Goal: Entertainment & Leisure: Consume media (video, audio)

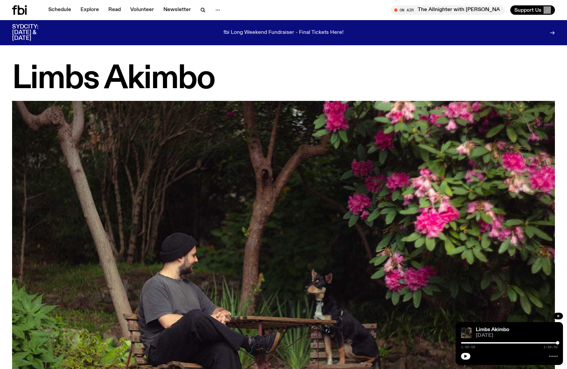
scroll to position [1072, 0]
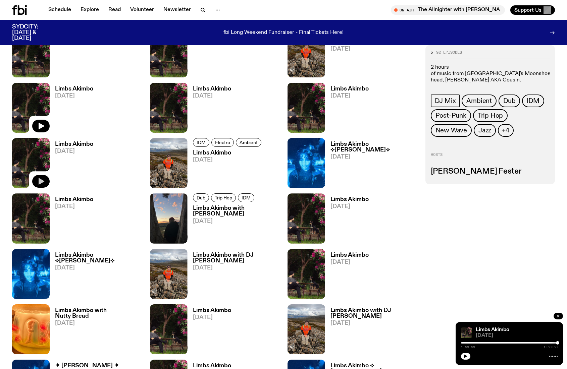
click at [45, 185] on icon "button" at bounding box center [41, 181] width 8 height 8
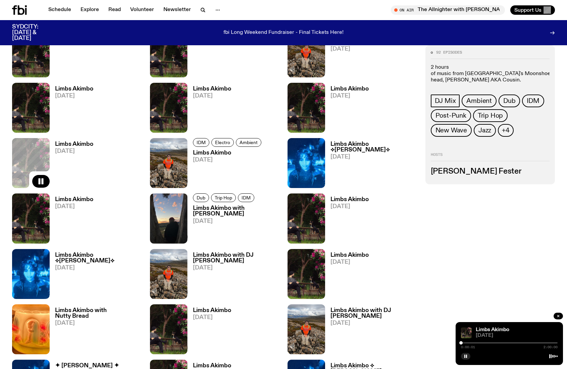
click at [466, 345] on div "0:00:01 2:00:00" at bounding box center [509, 345] width 97 height 8
click at [465, 343] on div at bounding box center [509, 342] width 97 height 1
click at [468, 344] on div "0:05:27 2:00:00" at bounding box center [509, 345] width 97 height 8
click at [468, 344] on div "0:05:28 2:00:00" at bounding box center [509, 345] width 97 height 8
click at [469, 343] on div at bounding box center [509, 342] width 97 height 1
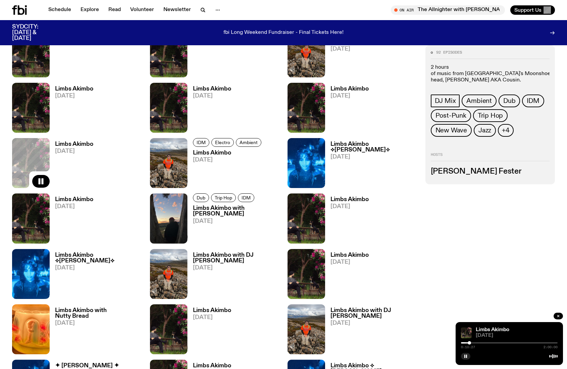
click at [472, 343] on div at bounding box center [509, 342] width 97 height 1
click at [475, 343] on div at bounding box center [509, 342] width 97 height 1
click at [478, 343] on div at bounding box center [509, 342] width 97 height 1
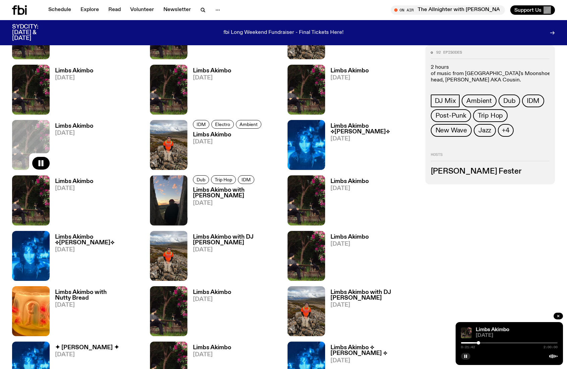
scroll to position [1091, 0]
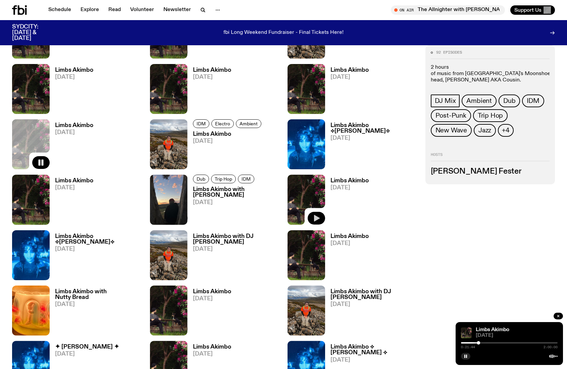
click at [318, 221] on icon "button" at bounding box center [316, 218] width 8 height 8
click at [467, 344] on div "0:00:00 2:00:00" at bounding box center [509, 345] width 97 height 8
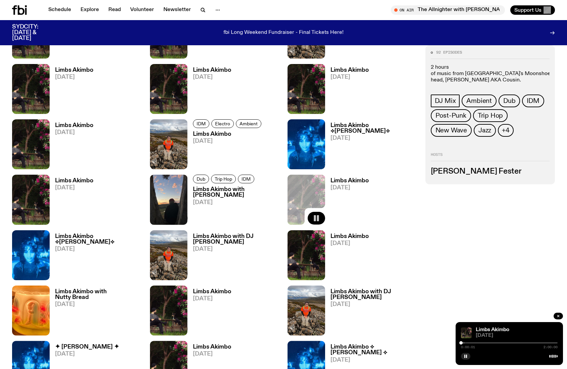
click at [468, 343] on div at bounding box center [509, 342] width 97 height 1
click at [470, 344] on div "0:08:46 2:00:00" at bounding box center [509, 345] width 97 height 8
click at [471, 343] on div at bounding box center [509, 342] width 97 height 1
click at [474, 343] on div at bounding box center [509, 342] width 97 height 1
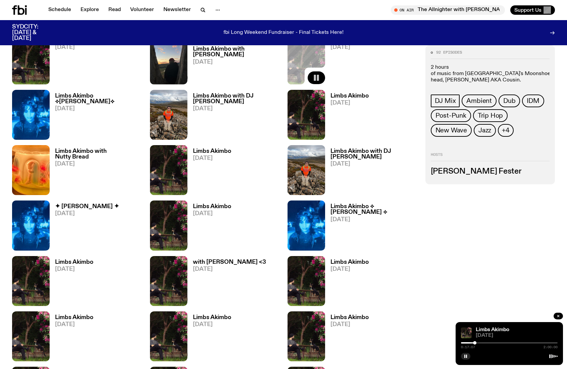
scroll to position [1233, 0]
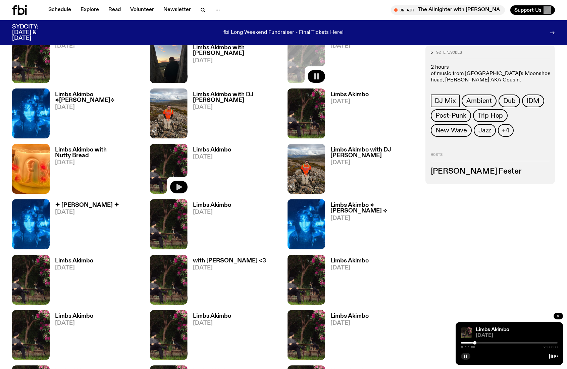
click at [181, 186] on icon "button" at bounding box center [179, 187] width 8 height 8
click at [469, 344] on div "0:00:00 2:00:00" at bounding box center [509, 345] width 97 height 8
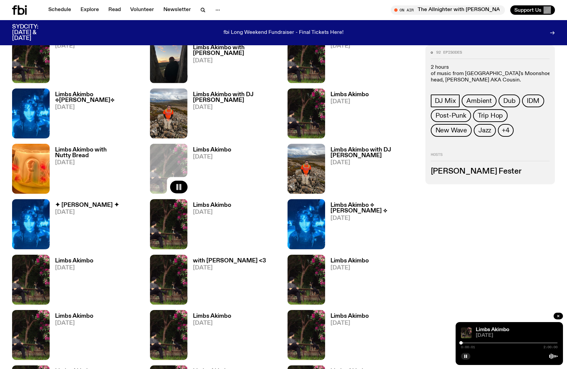
click at [466, 344] on div "0:00:01 2:00:00" at bounding box center [509, 345] width 97 height 8
click at [465, 343] on div at bounding box center [509, 342] width 97 height 1
click at [468, 344] on div "0:05:26 2:00:00" at bounding box center [509, 345] width 97 height 8
click at [471, 343] on div at bounding box center [509, 342] width 97 height 1
click at [474, 343] on div at bounding box center [509, 342] width 97 height 1
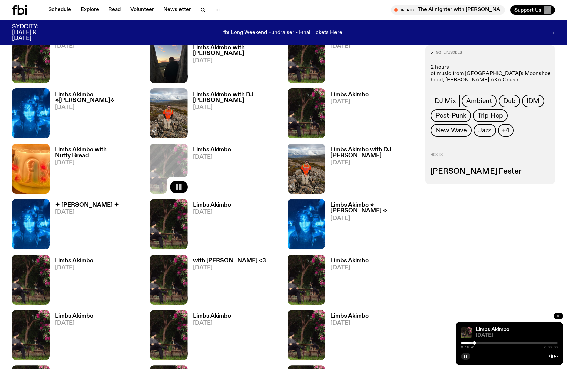
click at [478, 343] on div at bounding box center [509, 342] width 97 height 1
click at [180, 245] on icon "button" at bounding box center [179, 243] width 8 height 8
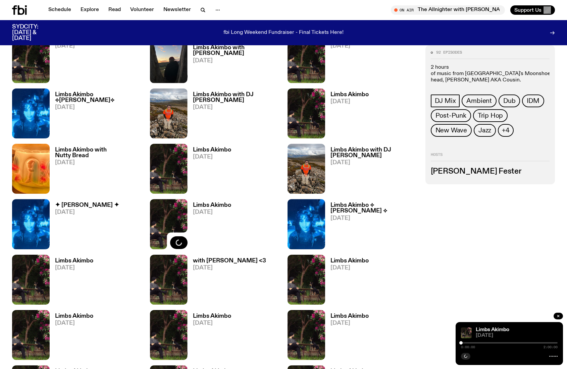
click at [466, 344] on div "0:00:00 2:00:00" at bounding box center [509, 345] width 97 height 8
click at [466, 344] on div "0:00:01 2:00:00" at bounding box center [509, 345] width 97 height 8
click at [466, 344] on div "0:00:02 2:00:00" at bounding box center [509, 345] width 97 height 8
click at [465, 344] on div "0:00:03 2:00:00" at bounding box center [509, 345] width 97 height 8
drag, startPoint x: 461, startPoint y: 343, endPoint x: 465, endPoint y: 343, distance: 3.4
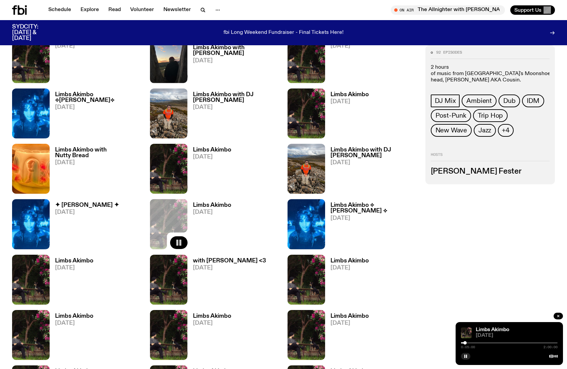
click at [465, 343] on div at bounding box center [464, 342] width 3 height 3
click at [468, 343] on div at bounding box center [466, 342] width 3 height 3
click at [470, 343] on div at bounding box center [469, 342] width 3 height 3
click at [472, 343] on div at bounding box center [471, 342] width 3 height 3
click at [466, 356] on rect "button" at bounding box center [466, 356] width 1 height 3
